Goal: Task Accomplishment & Management: Manage account settings

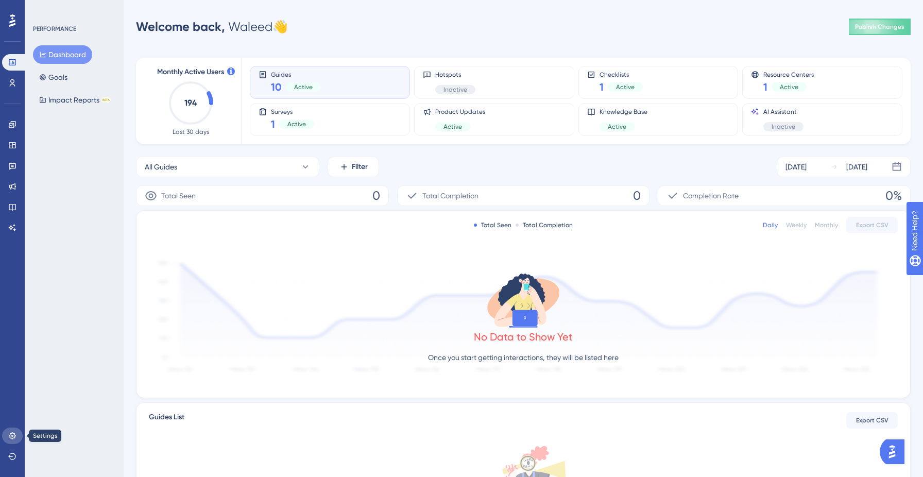
click at [13, 435] on icon at bounding box center [12, 435] width 7 height 7
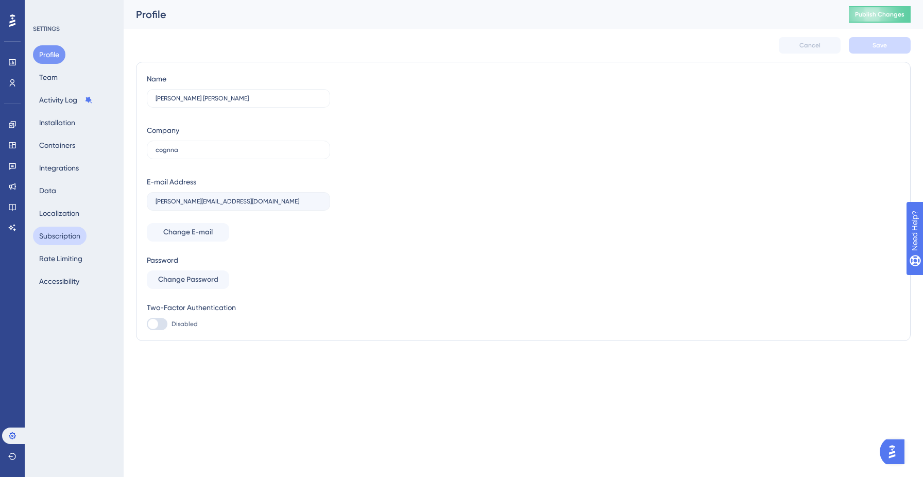
click at [64, 240] on button "Subscription" at bounding box center [60, 236] width 54 height 19
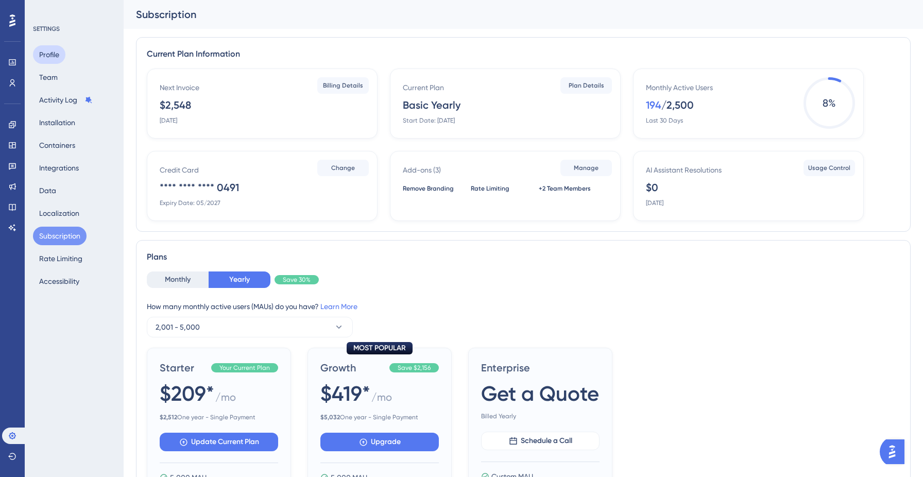
click at [55, 60] on button "Profile" at bounding box center [49, 54] width 32 height 19
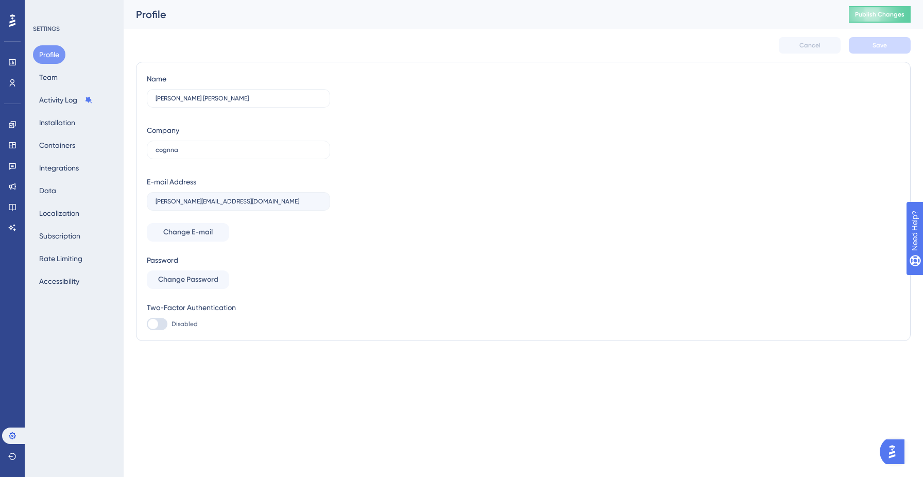
click at [160, 325] on div at bounding box center [157, 324] width 21 height 12
click at [147, 325] on input "Disabled" at bounding box center [146, 324] width 1 height 1
checkbox input "false"
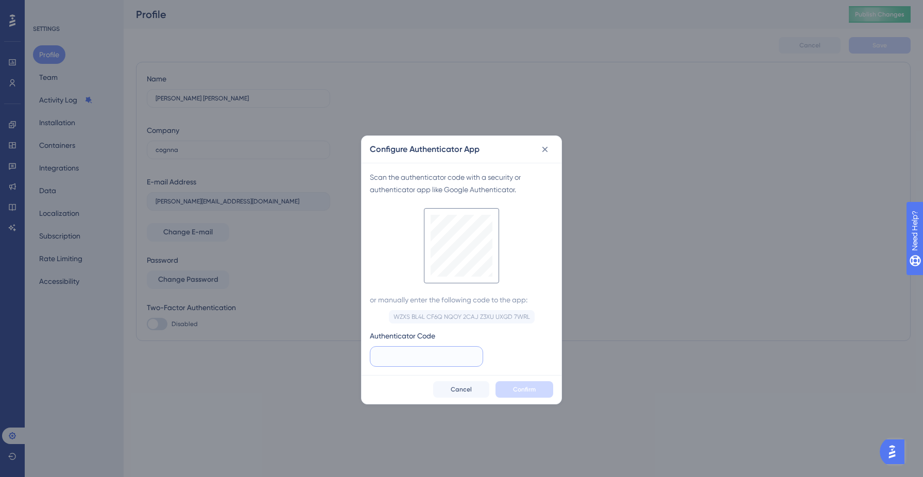
click at [414, 356] on input "text" at bounding box center [427, 356] width 96 height 11
type input "826 731"
click at [513, 389] on span "Confirm" at bounding box center [524, 389] width 23 height 8
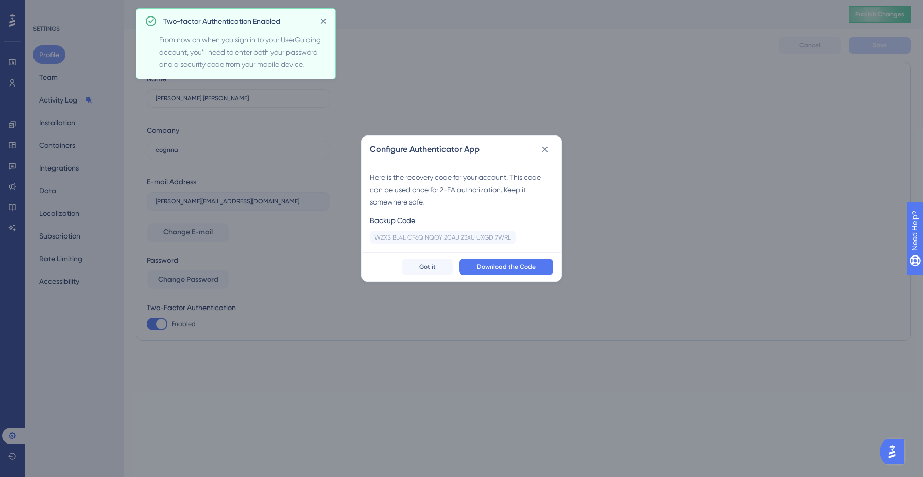
checkbox input "true"
click at [510, 268] on span "Download the Code" at bounding box center [506, 267] width 59 height 8
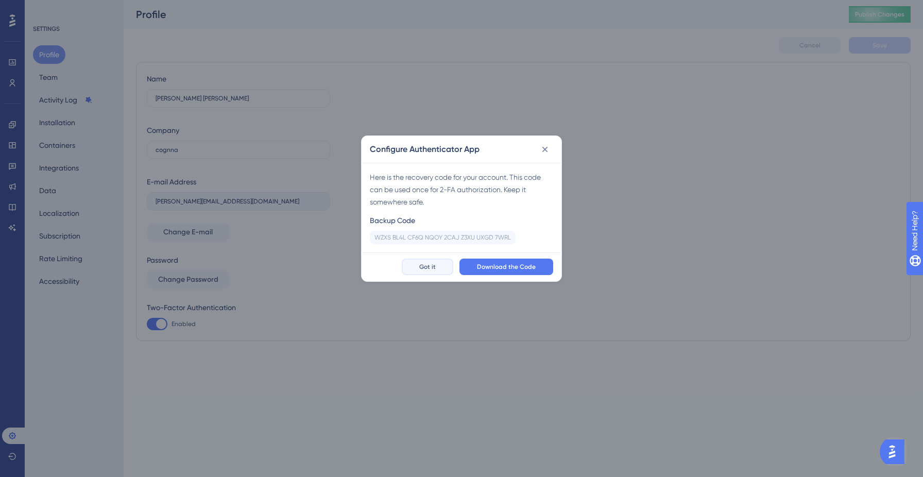
click at [438, 265] on button "Got it" at bounding box center [428, 267] width 52 height 16
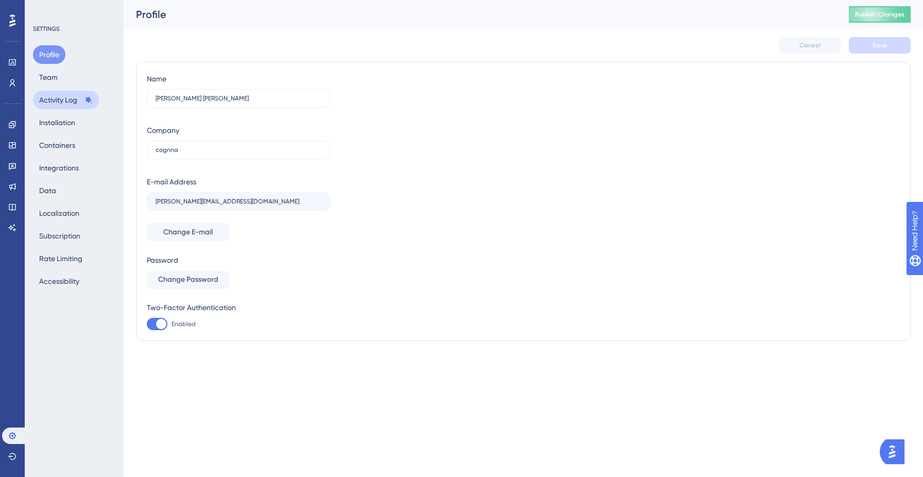
click at [59, 102] on button "Activity Log" at bounding box center [66, 100] width 66 height 19
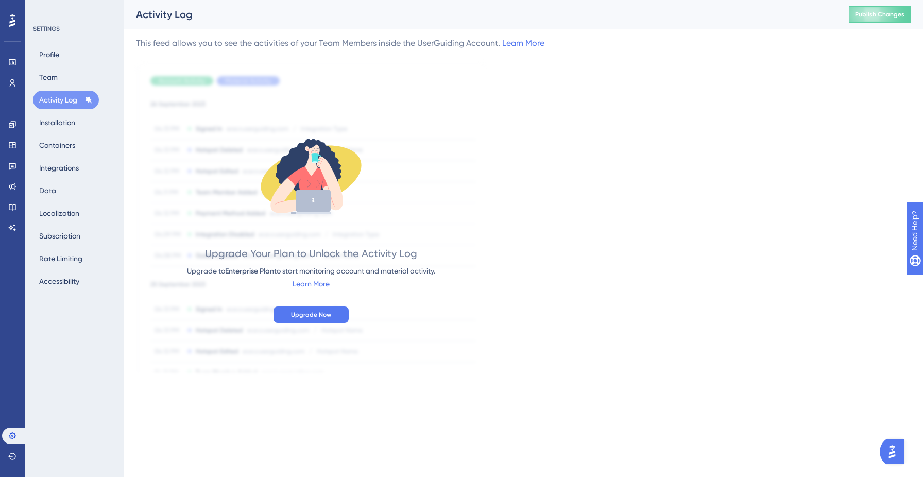
click at [13, 17] on icon at bounding box center [12, 20] width 6 height 13
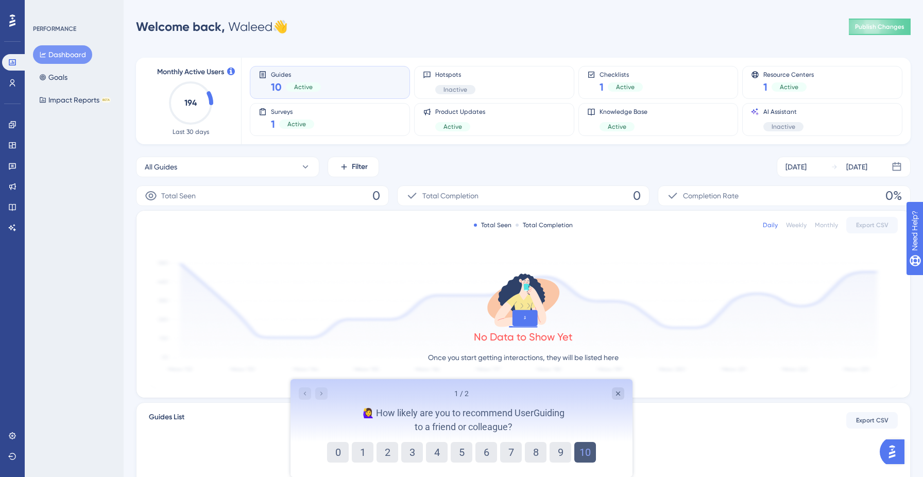
click at [591, 456] on button "10" at bounding box center [586, 452] width 22 height 21
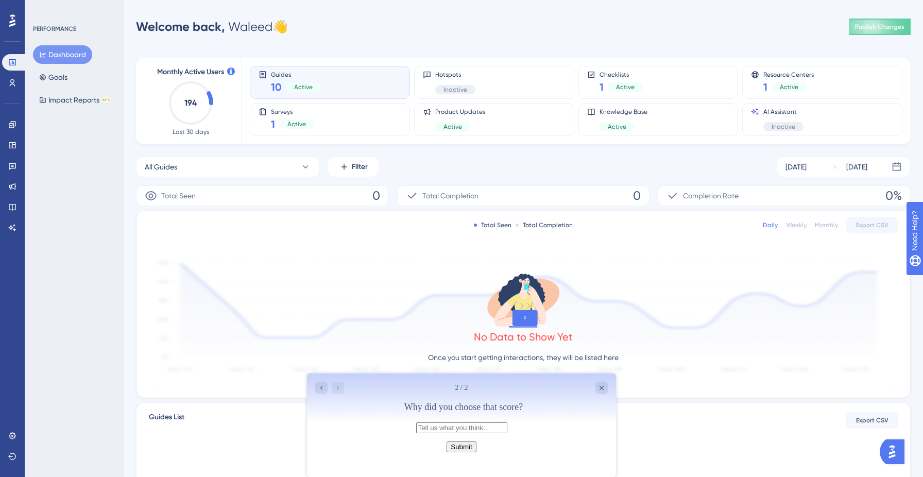
click at [508, 433] on input "text" at bounding box center [461, 428] width 91 height 11
type input "best user guiding tool i used so far and best customer success team as well, ke…"
click at [468, 452] on button "Submit" at bounding box center [461, 447] width 29 height 11
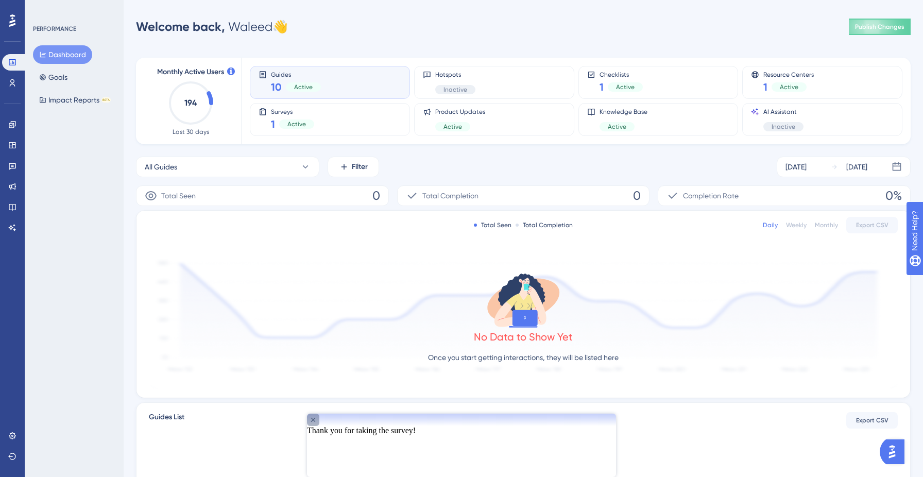
click at [317, 424] on icon "Close survey" at bounding box center [313, 420] width 8 height 8
